Goal: Task Accomplishment & Management: Manage account settings

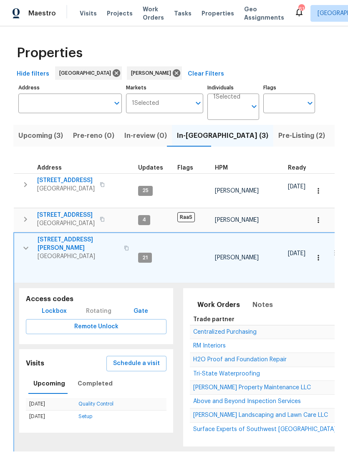
click at [30, 221] on button "button" at bounding box center [25, 219] width 17 height 17
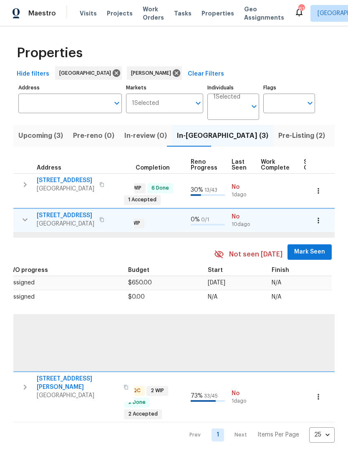
scroll to position [0, 324]
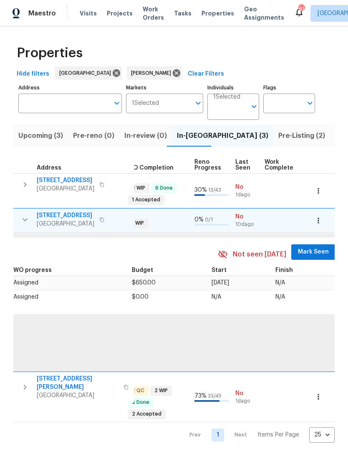
click at [313, 249] on span "Mark Seen" at bounding box center [313, 252] width 31 height 10
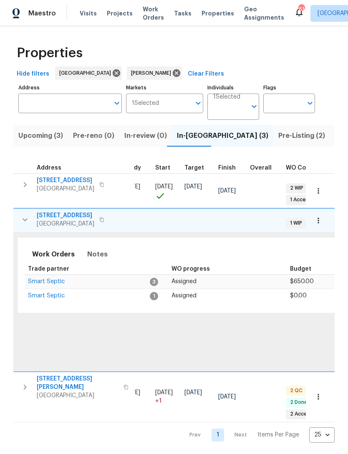
scroll to position [0, 144]
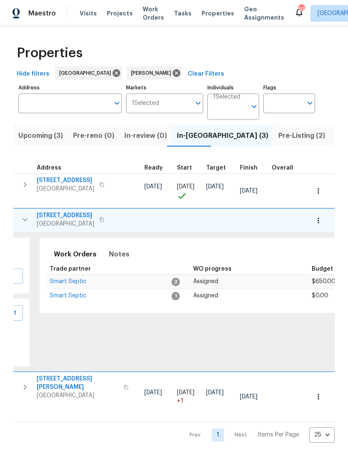
click at [62, 279] on span "Smart Septic" at bounding box center [68, 282] width 37 height 6
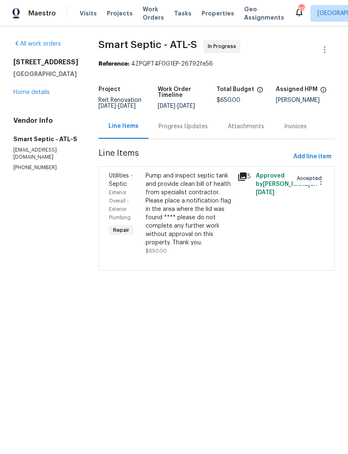
click at [32, 95] on link "Home details" at bounding box center [31, 92] width 36 height 6
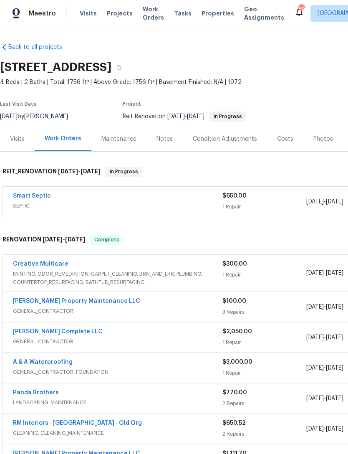
click at [165, 142] on div "Notes" at bounding box center [165, 139] width 16 height 8
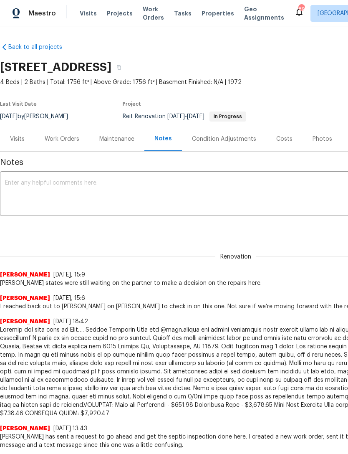
click at [40, 187] on textarea at bounding box center [236, 194] width 462 height 29
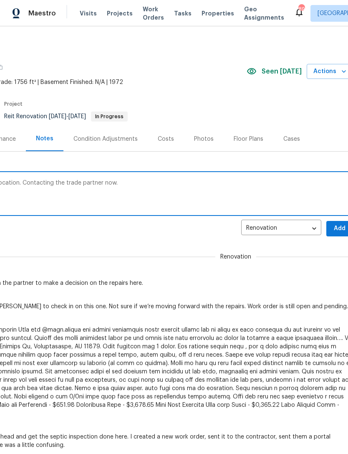
scroll to position [0, 120]
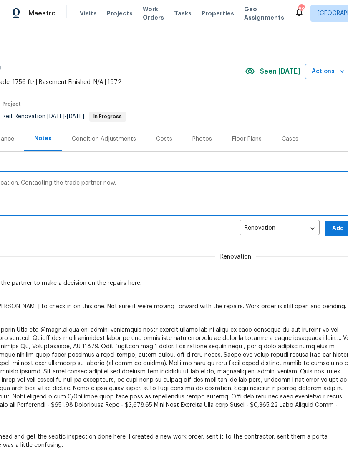
type textarea "We received approval for repairs at this location. Contacting the trade partner…"
click at [335, 230] on span "Add" at bounding box center [338, 228] width 13 height 10
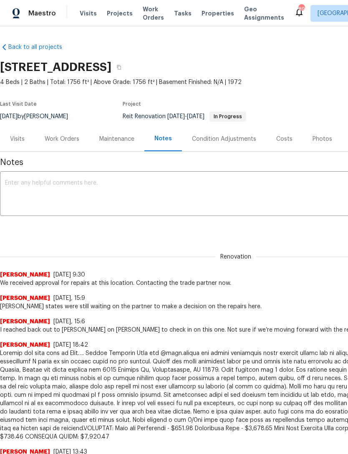
scroll to position [0, 0]
click at [57, 135] on div "Work Orders" at bounding box center [62, 139] width 35 height 8
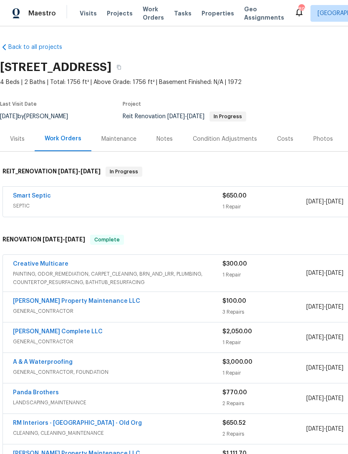
click at [34, 197] on link "Smart Septic" at bounding box center [32, 196] width 38 height 6
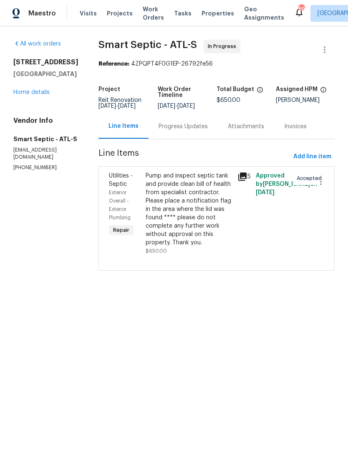
click at [180, 131] on div "Progress Updates" at bounding box center [183, 126] width 49 height 8
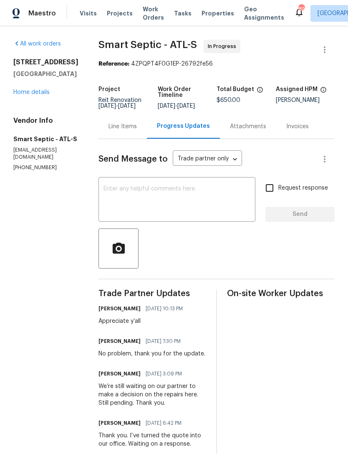
click at [124, 202] on textarea at bounding box center [177, 200] width 147 height 29
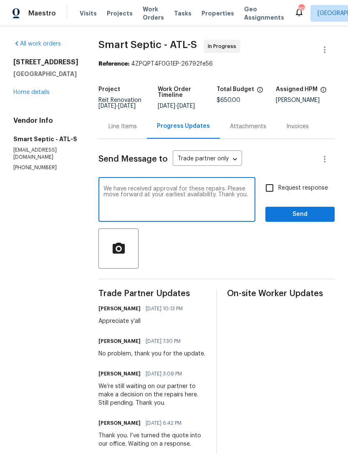
click at [213, 202] on textarea "We have received approval for these repairs. Please move forward at your earlie…" at bounding box center [177, 200] width 147 height 29
click at [181, 211] on textarea "We have received approval for these repairs. Please move forward at your earlie…" at bounding box center [177, 200] width 147 height 29
click at [182, 207] on textarea "We have received approval for these repairs. Please move forward at your earlie…" at bounding box center [177, 200] width 147 height 29
type textarea "We have received approval for these repairs. Please move forward at your earlie…"
click at [266, 192] on input "Request response" at bounding box center [270, 188] width 18 height 18
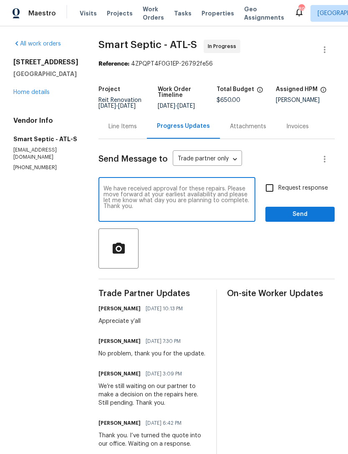
checkbox input "true"
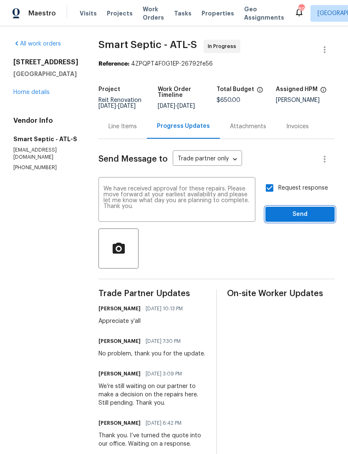
click at [301, 214] on button "Send" at bounding box center [300, 214] width 69 height 15
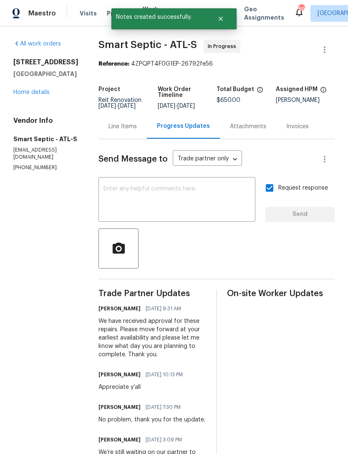
click at [25, 95] on link "Home details" at bounding box center [31, 92] width 36 height 6
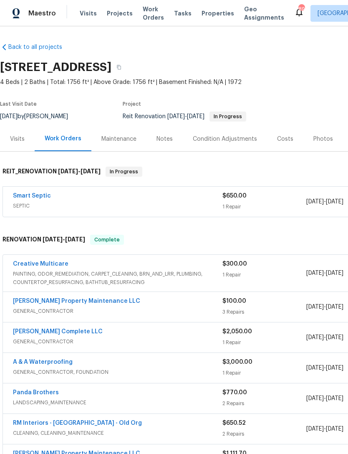
click at [31, 198] on link "Smart Septic" at bounding box center [32, 196] width 38 height 6
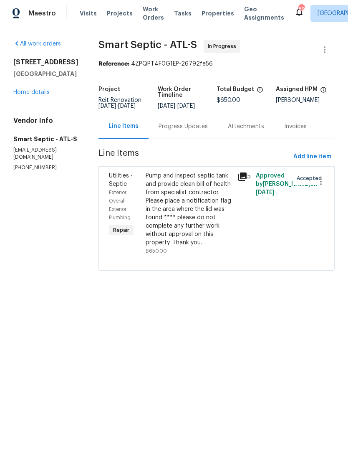
click at [178, 131] on div "Progress Updates" at bounding box center [183, 126] width 49 height 8
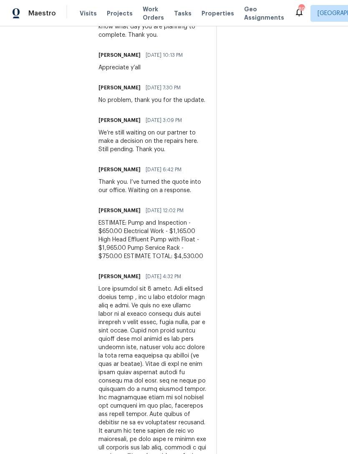
scroll to position [320, 0]
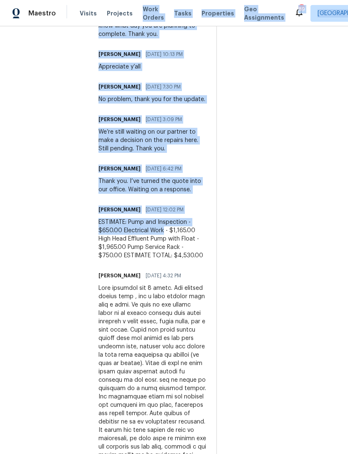
click at [221, 249] on div "Trade Partner Updates Jaydon Entrekin 09/18/2025 9:31 AM We have received appro…" at bounding box center [217, 331] width 236 height 724
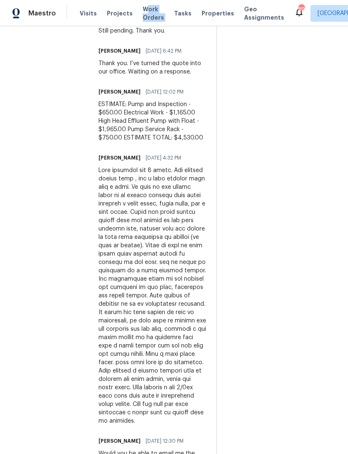
scroll to position [433, 0]
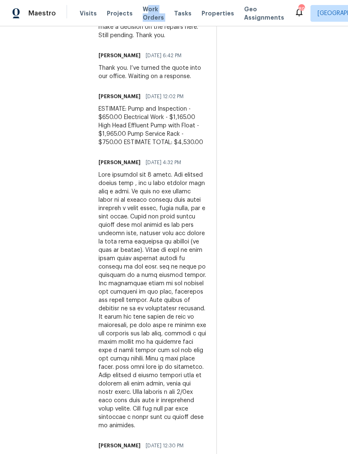
click at [162, 115] on div "ESTIMATE: Pump and Inspection - $650.00 Electrical Work - $1,165.00 High Head E…" at bounding box center [153, 126] width 108 height 42
click at [165, 126] on div "ESTIMATE: Pump and Inspection - $650.00 Electrical Work - $1,165.00 High Head E…" at bounding box center [153, 126] width 108 height 42
click at [170, 121] on div "ESTIMATE: Pump and Inspection - $650.00 Electrical Work - $1,165.00 High Head E…" at bounding box center [153, 126] width 108 height 42
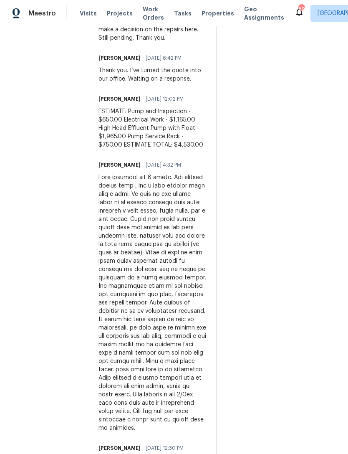
click at [170, 117] on div "ESTIMATE: Pump and Inspection - $650.00 Electrical Work - $1,165.00 High Head E…" at bounding box center [153, 128] width 108 height 42
click at [171, 132] on div "ESTIMATE: Pump and Inspection - $650.00 Electrical Work - $1,165.00 High Head E…" at bounding box center [153, 128] width 108 height 42
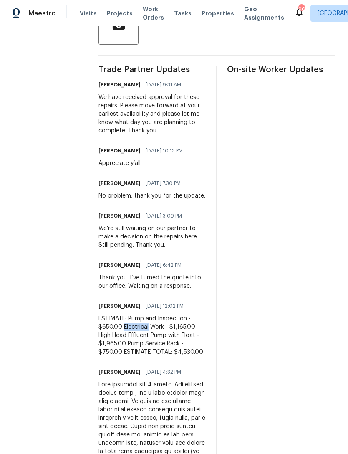
scroll to position [223, 0]
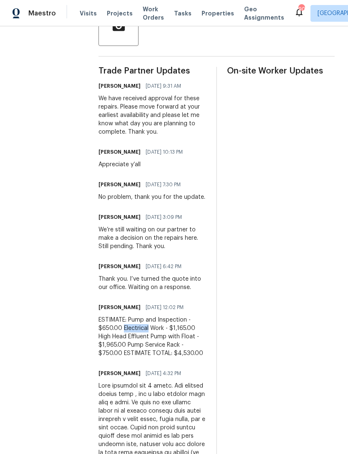
click at [142, 336] on div "ESTIMATE: Pump and Inspection - $650.00 Electrical Work - $1,165.00 High Head E…" at bounding box center [153, 337] width 108 height 42
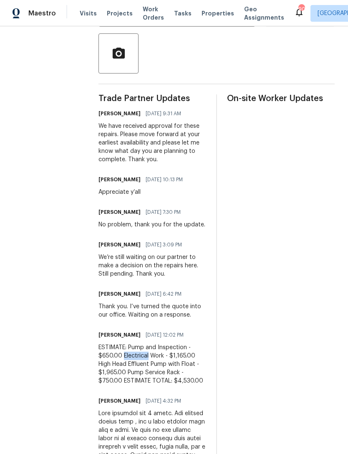
scroll to position [191, 0]
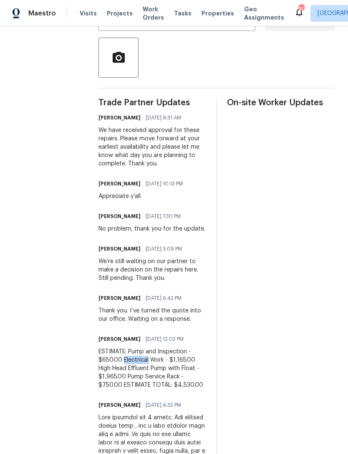
click at [154, 360] on div "ESTIMATE: Pump and Inspection - $650.00 Electrical Work - $1,165.00 High Head E…" at bounding box center [153, 368] width 108 height 42
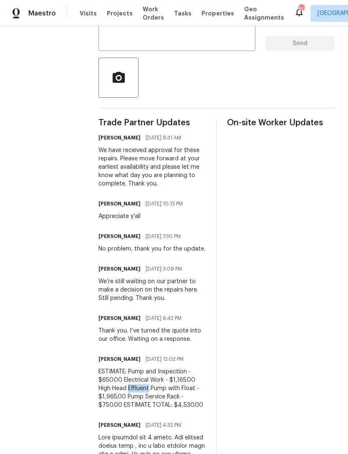
scroll to position [172, 0]
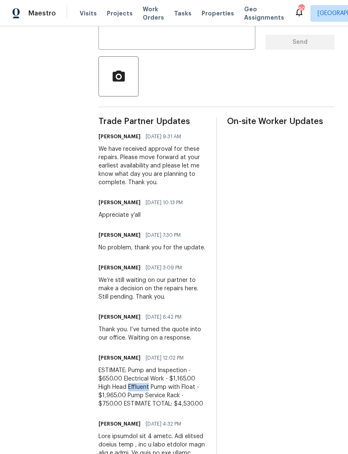
click at [176, 397] on div "ESTIMATE: Pump and Inspection - $650.00 Electrical Work - $1,165.00 High Head E…" at bounding box center [153, 387] width 108 height 42
click at [166, 390] on div "ESTIMATE: Pump and Inspection - $650.00 Electrical Work - $1,165.00 High Head E…" at bounding box center [153, 387] width 108 height 42
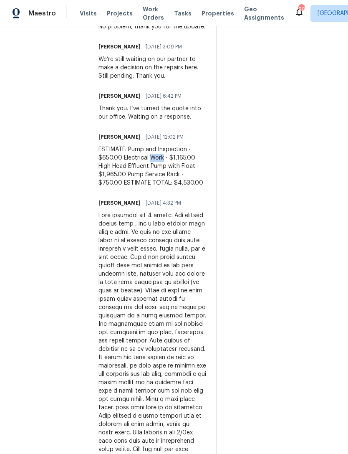
scroll to position [398, 0]
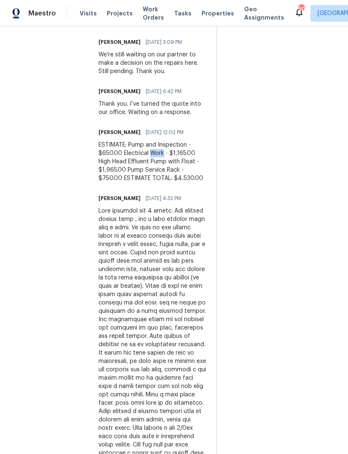
click at [132, 150] on div "ESTIMATE: Pump and Inspection - $650.00 Electrical Work - $1,165.00 High Head E…" at bounding box center [153, 162] width 108 height 42
click at [132, 156] on div "ESTIMATE: Pump and Inspection - $650.00 Electrical Work - $1,165.00 High Head E…" at bounding box center [153, 162] width 108 height 42
click at [139, 180] on div "ESTIMATE: Pump and Inspection - $650.00 Electrical Work - $1,165.00 High Head E…" at bounding box center [153, 162] width 108 height 42
click at [157, 160] on div "ESTIMATE: Pump and Inspection - $650.00 Electrical Work - $1,165.00 High Head E…" at bounding box center [153, 162] width 108 height 42
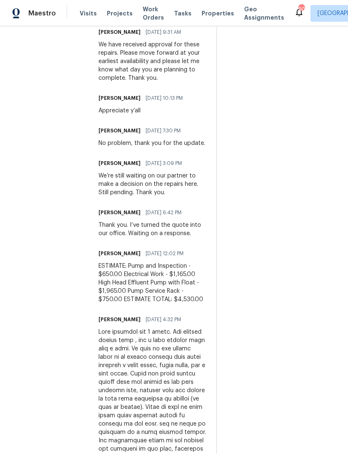
scroll to position [290, 0]
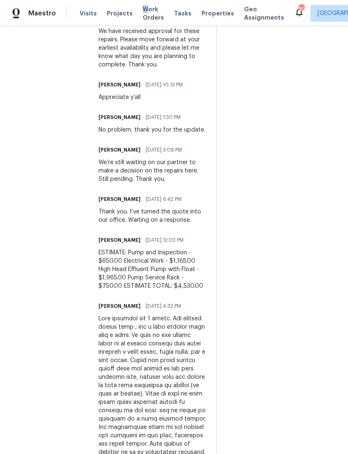
click at [139, 281] on div "ESTIMATE: Pump and Inspection - $650.00 Electrical Work - $1,165.00 High Head E…" at bounding box center [153, 269] width 108 height 42
click at [137, 181] on div "We’re still waiting on our partner to make a decision on the repairs here. Stil…" at bounding box center [153, 170] width 108 height 25
click at [129, 177] on div "We’re still waiting on our partner to make a decision on the repairs here. Stil…" at bounding box center [153, 170] width 108 height 25
click at [172, 273] on div "ESTIMATE: Pump and Inspection - $650.00 Electrical Work - $1,165.00 High Head E…" at bounding box center [153, 269] width 108 height 42
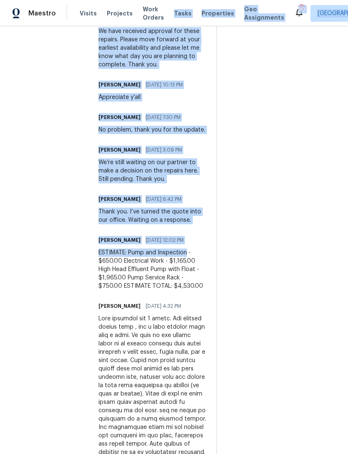
click at [199, 337] on div at bounding box center [153, 443] width 108 height 259
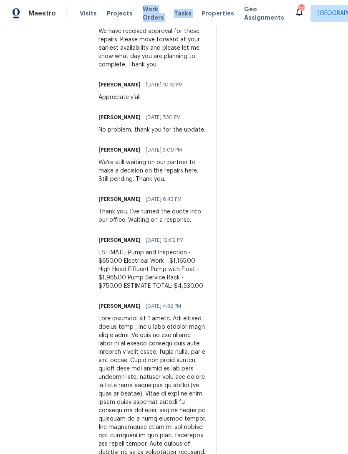
click at [143, 274] on div "ESTIMATE: Pump and Inspection - $650.00 Electrical Work - $1,165.00 High Head E…" at bounding box center [153, 269] width 108 height 42
click at [155, 274] on div "ESTIMATE: Pump and Inspection - $650.00 Electrical Work - $1,165.00 High Head E…" at bounding box center [153, 269] width 108 height 42
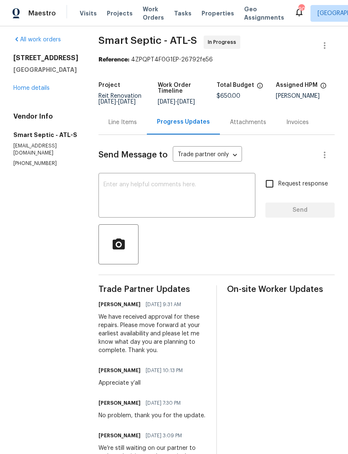
scroll to position [6, 0]
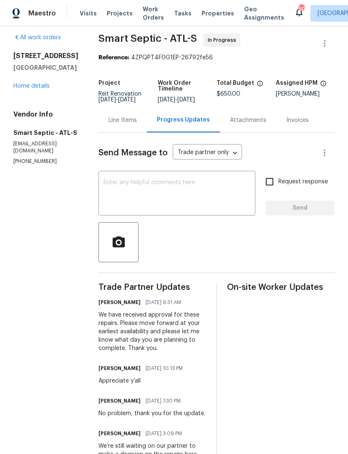
click at [111, 331] on div "We have received approval for these repairs. Please move forward at your earlie…" at bounding box center [153, 332] width 108 height 42
click at [104, 328] on div "We have received approval for these repairs. Please move forward at your earlie…" at bounding box center [153, 332] width 108 height 42
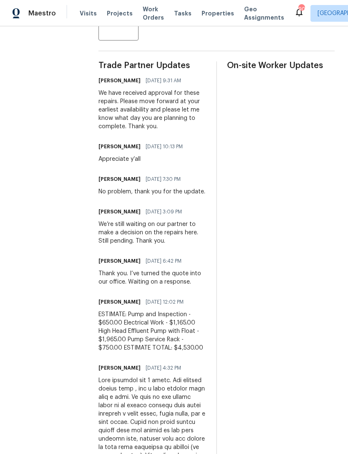
scroll to position [229, 0]
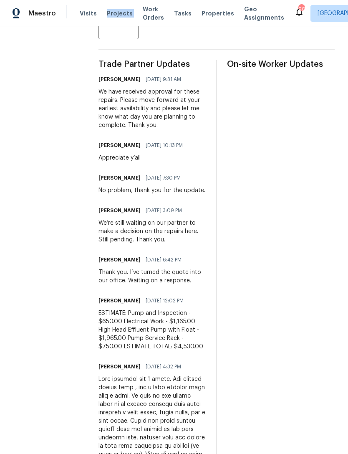
click at [106, 351] on div "ESTIMATE: Pump and Inspection - $650.00 Electrical Work - $1,165.00 High Head E…" at bounding box center [153, 330] width 108 height 42
click at [195, 362] on div "Trade Partner Updates Jaydon Entrekin 09/18/2025 9:31 AM We have received appro…" at bounding box center [153, 422] width 108 height 724
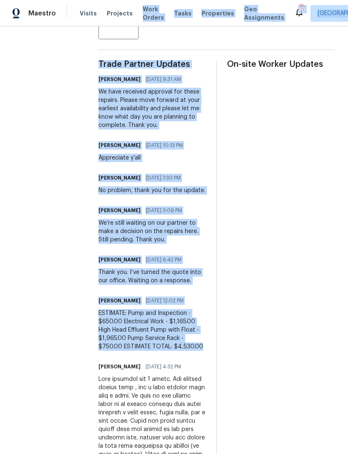
copy div "Work Orders Tasks Properties Geo Assignments 90 Atlanta Jaydon Entrekin All wor…"
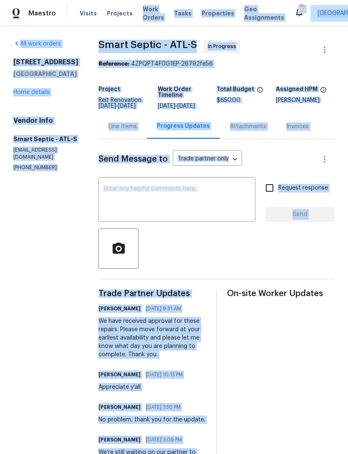
scroll to position [0, 0]
click at [29, 95] on link "Home details" at bounding box center [31, 92] width 36 height 6
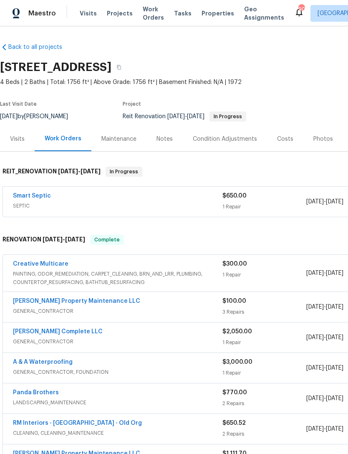
click at [33, 197] on link "Smart Septic" at bounding box center [32, 196] width 38 height 6
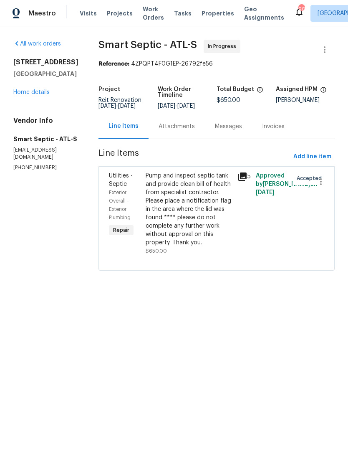
click at [183, 224] on div "Pump and inspect septic tank and provide clean bill of health from specialist c…" at bounding box center [189, 209] width 87 height 75
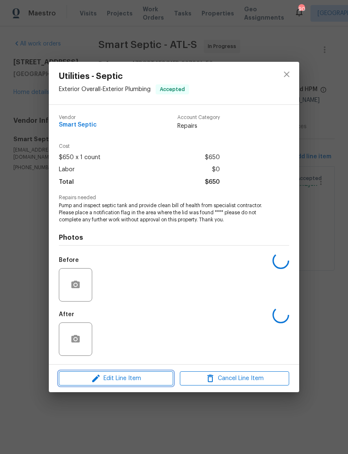
click at [117, 383] on span "Edit Line Item" at bounding box center [115, 378] width 109 height 10
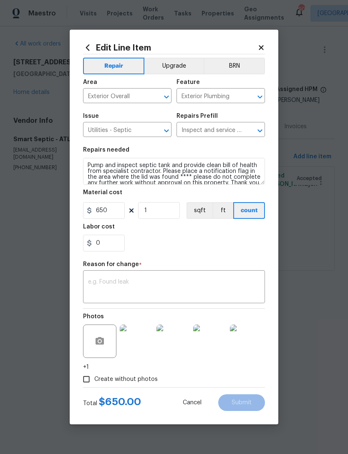
click at [225, 287] on textarea at bounding box center [174, 288] width 172 height 18
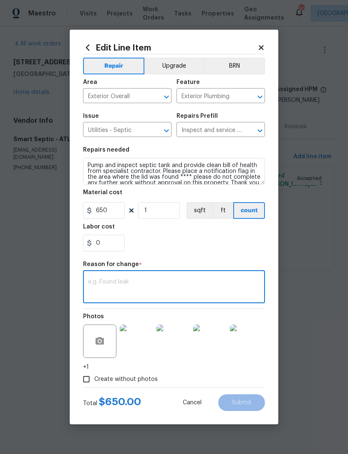
click at [221, 283] on textarea at bounding box center [174, 288] width 172 height 18
paste textarea "Work Orders Tasks Properties Geo Assignments 90 Atlanta Jaydon Entrekin All wor…"
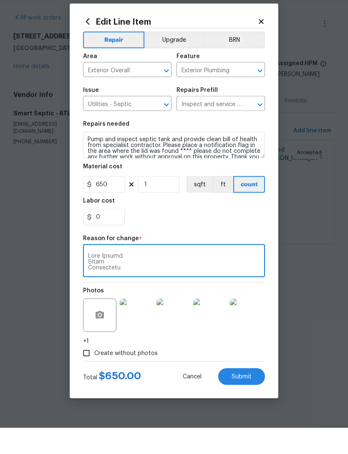
click at [95, 279] on textarea at bounding box center [174, 288] width 172 height 18
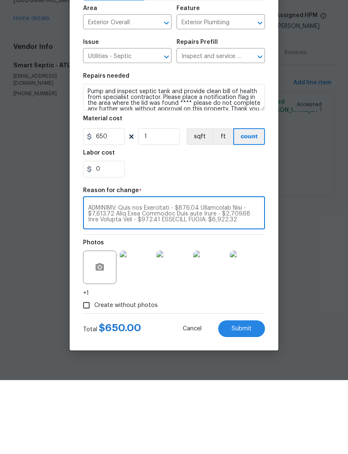
scroll to position [433, 0]
click at [211, 179] on section "Repairs needed Pump and inspect septic tank and provide clean bill of health fr…" at bounding box center [174, 199] width 182 height 114
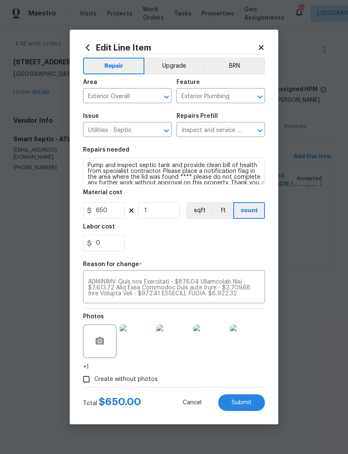
scroll to position [425, 0]
click at [113, 295] on textarea at bounding box center [174, 288] width 172 height 18
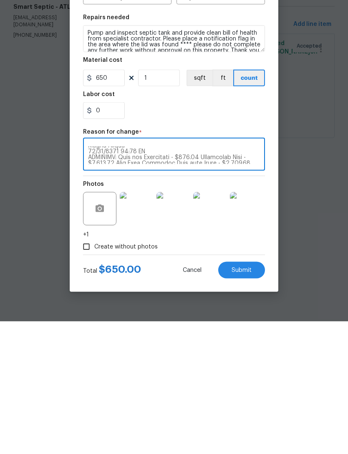
click at [151, 279] on textarea at bounding box center [174, 288] width 172 height 18
click at [148, 279] on textarea at bounding box center [174, 288] width 172 height 18
type textarea "ESTIMATE: Pump and Inspection - $650.00 Electrical Work - $1,165.00 High Head E…"
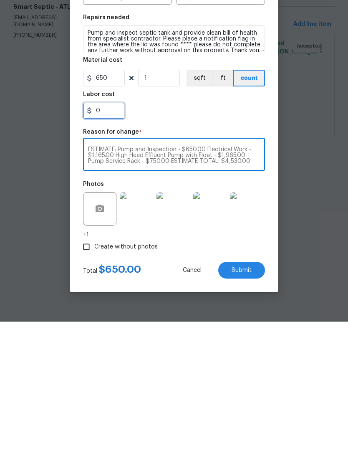
click at [99, 235] on input "0" at bounding box center [104, 243] width 42 height 17
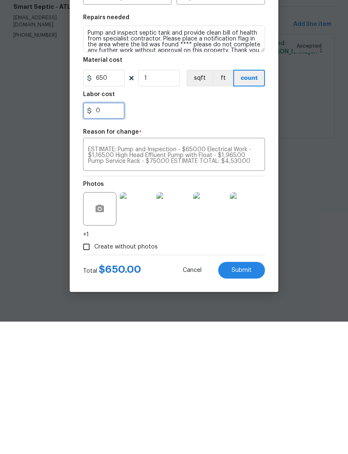
scroll to position [6, 0]
click at [109, 202] on input "650" at bounding box center [104, 210] width 42 height 17
type input "4530"
click at [201, 142] on section "Repairs needed Pump and inspect septic tank and provide clean bill of health fr…" at bounding box center [174, 199] width 182 height 114
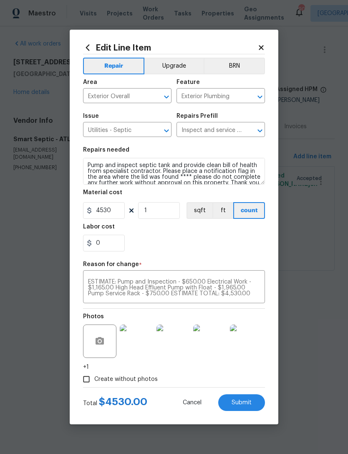
click at [90, 281] on textarea "ESTIMATE: Pump and Inspection - $650.00 Electrical Work - $1,165.00 High Head E…" at bounding box center [174, 288] width 172 height 18
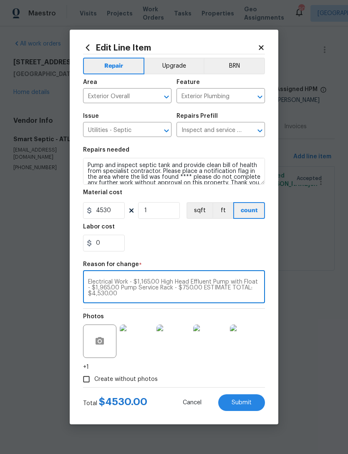
type textarea "Stpp approved ESTIMATE: Pump and Inspection - $650.00 Electrical Work - $1,165.…"
click at [232, 237] on div "0" at bounding box center [174, 243] width 182 height 17
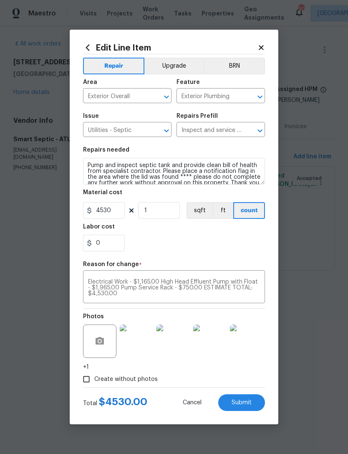
click at [253, 405] on button "Submit" at bounding box center [241, 402] width 47 height 17
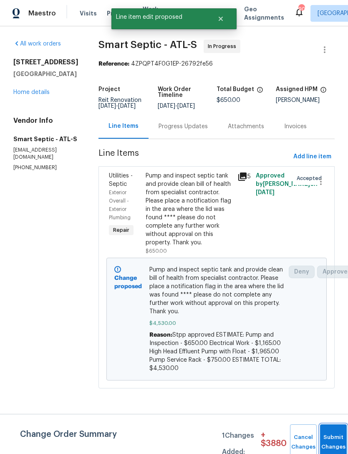
click at [326, 434] on button "Submit Changes" at bounding box center [333, 442] width 27 height 36
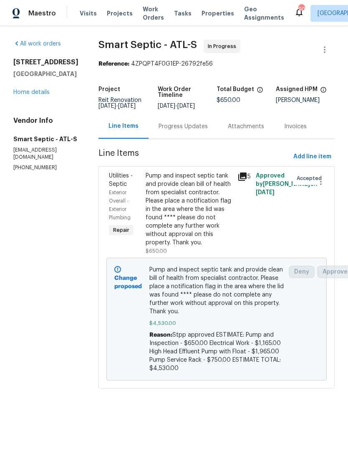
click at [29, 95] on div "[STREET_ADDRESS] Home details" at bounding box center [45, 77] width 65 height 38
click at [31, 96] on div "[STREET_ADDRESS] Home details" at bounding box center [45, 77] width 65 height 38
click at [33, 95] on link "Home details" at bounding box center [31, 92] width 36 height 6
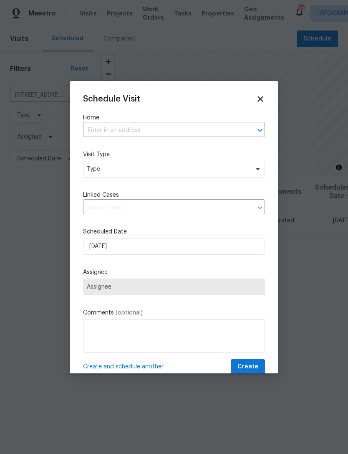
click at [145, 131] on input "text" at bounding box center [162, 130] width 159 height 13
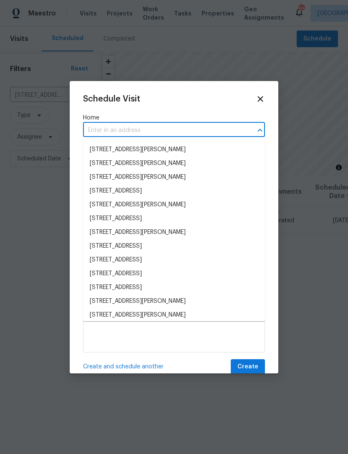
click at [324, 127] on div at bounding box center [174, 227] width 348 height 454
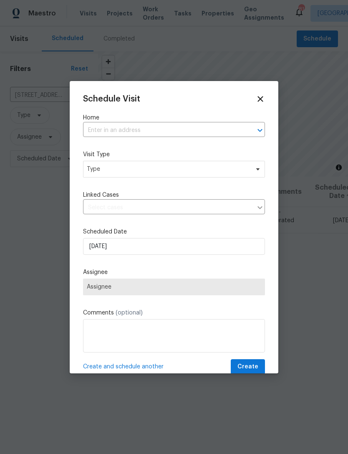
click at [320, 106] on div at bounding box center [174, 227] width 348 height 454
click at [261, 95] on icon at bounding box center [260, 98] width 9 height 9
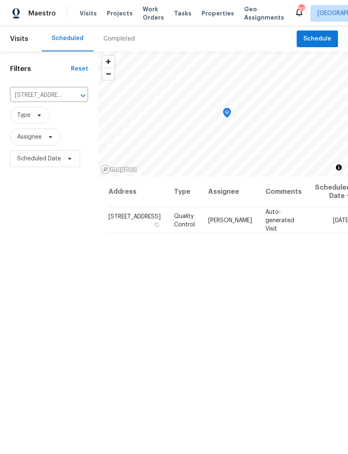
click at [42, 97] on input "[STREET_ADDRESS]" at bounding box center [37, 95] width 55 height 13
type input "121 no"
click at [39, 122] on li "[STREET_ADDRESS]" at bounding box center [45, 115] width 70 height 14
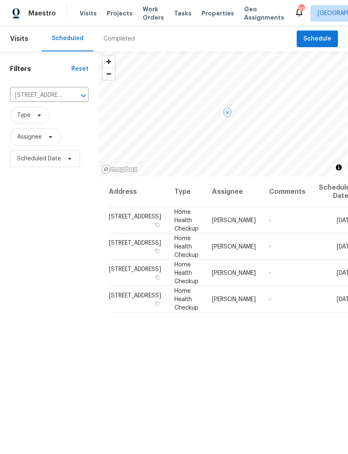
click at [0, 0] on span at bounding box center [0, 0] width 0 height 0
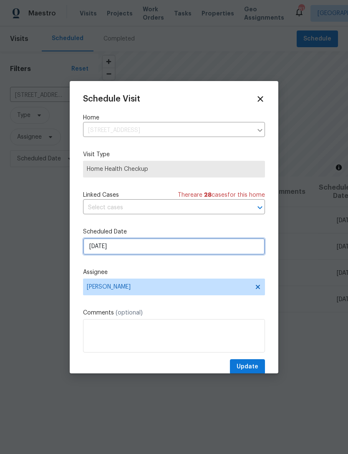
click at [215, 250] on input "[DATE]" at bounding box center [174, 246] width 182 height 17
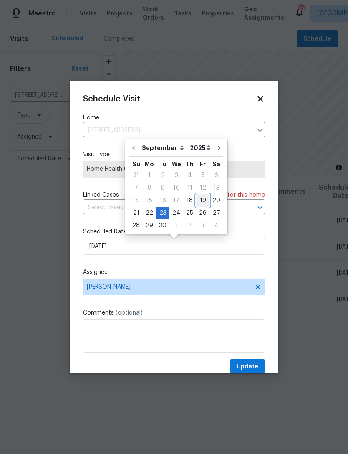
click at [205, 197] on div "14 15 16 17 18 19 20" at bounding box center [176, 200] width 94 height 13
click at [200, 196] on div "19" at bounding box center [202, 201] width 13 height 12
type input "[DATE]"
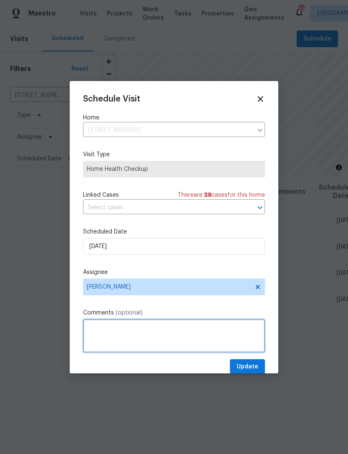
click at [219, 337] on textarea at bounding box center [174, 335] width 182 height 33
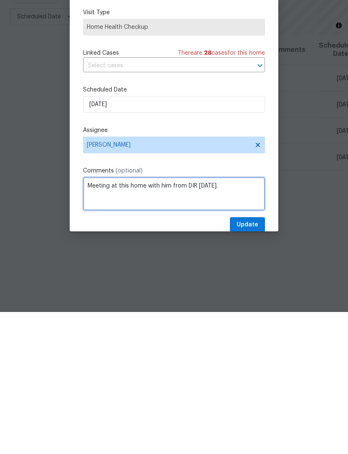
click at [173, 319] on textarea "Meeting at this home with him from DIR [DATE]." at bounding box center [174, 335] width 182 height 33
type textarea "Meeting at this home with [PERSON_NAME] from DIR [DATE]."
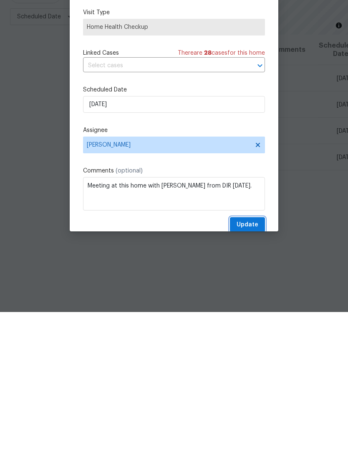
click at [258, 362] on span "Update" at bounding box center [248, 367] width 22 height 10
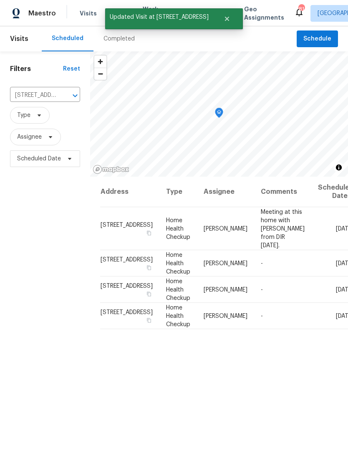
scroll to position [0, 0]
